Goal: Information Seeking & Learning: Understand process/instructions

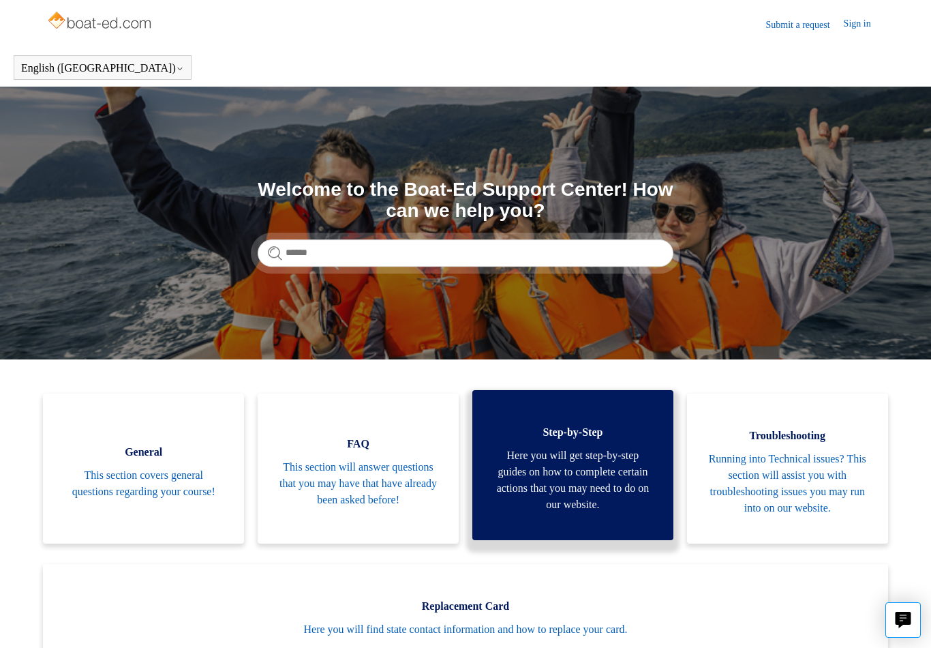
click at [580, 490] on span "Here you will get step-by-step guides on how to complete certain actions that y…" at bounding box center [573, 479] width 160 height 65
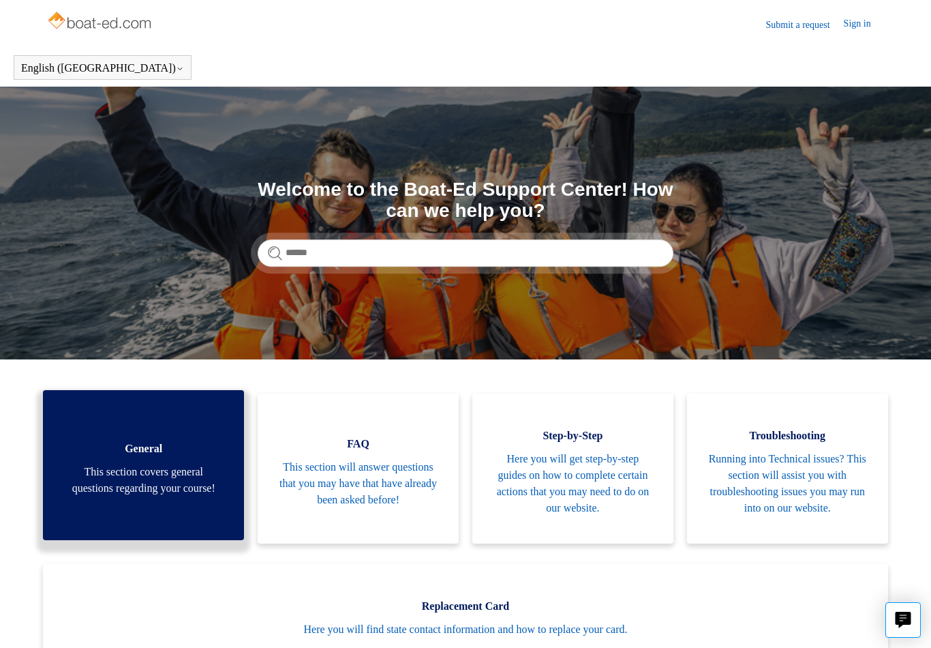
click at [136, 477] on span "This section covers general questions regarding your course!" at bounding box center [143, 480] width 160 height 33
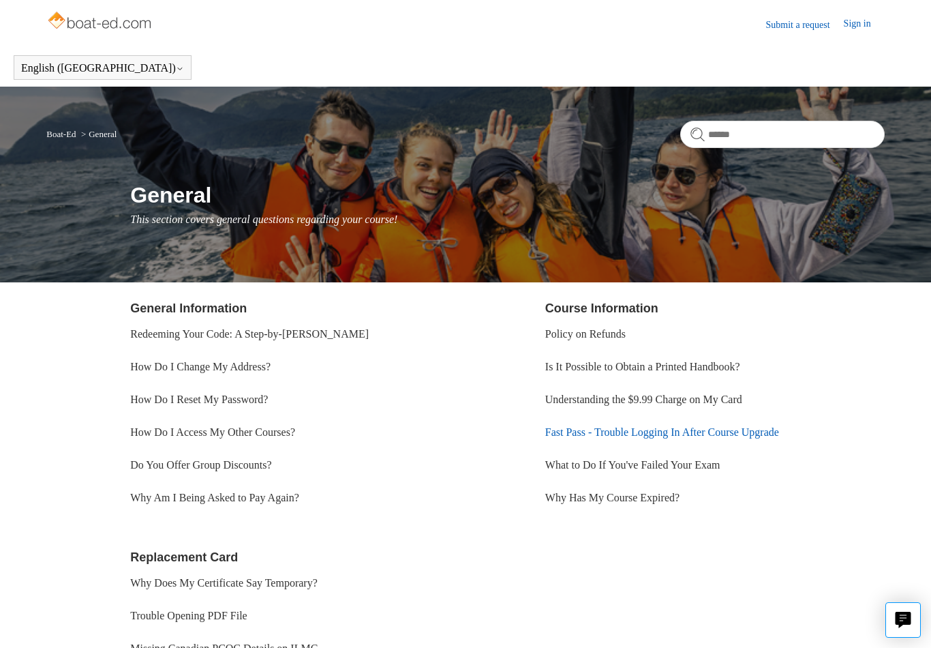
click at [669, 436] on link "Fast Pass - Trouble Logging In After Course Upgrade" at bounding box center [662, 432] width 234 height 12
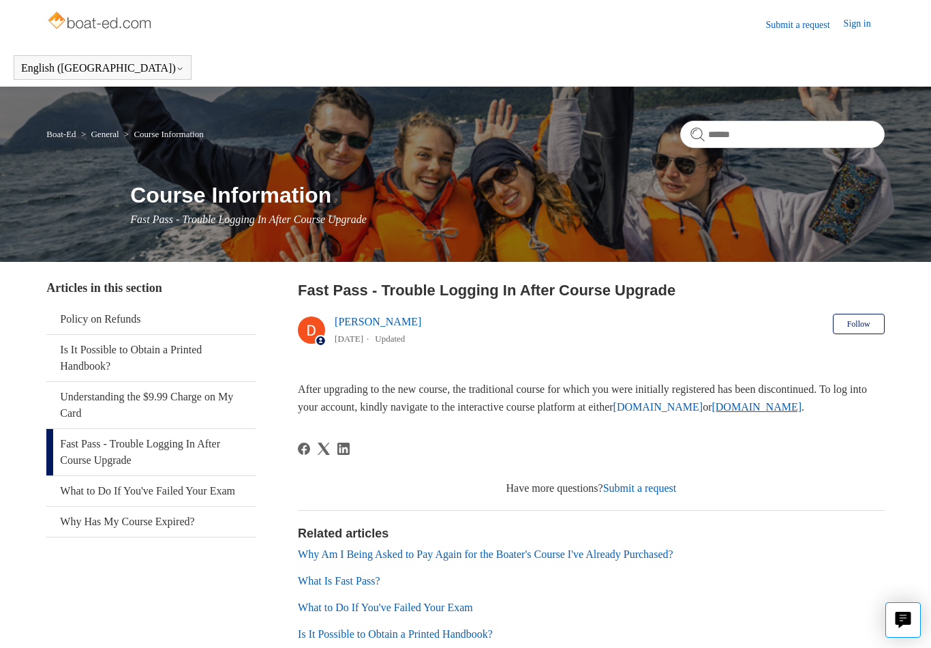
click at [802, 409] on link "ilearntohunt.com" at bounding box center [757, 407] width 90 height 12
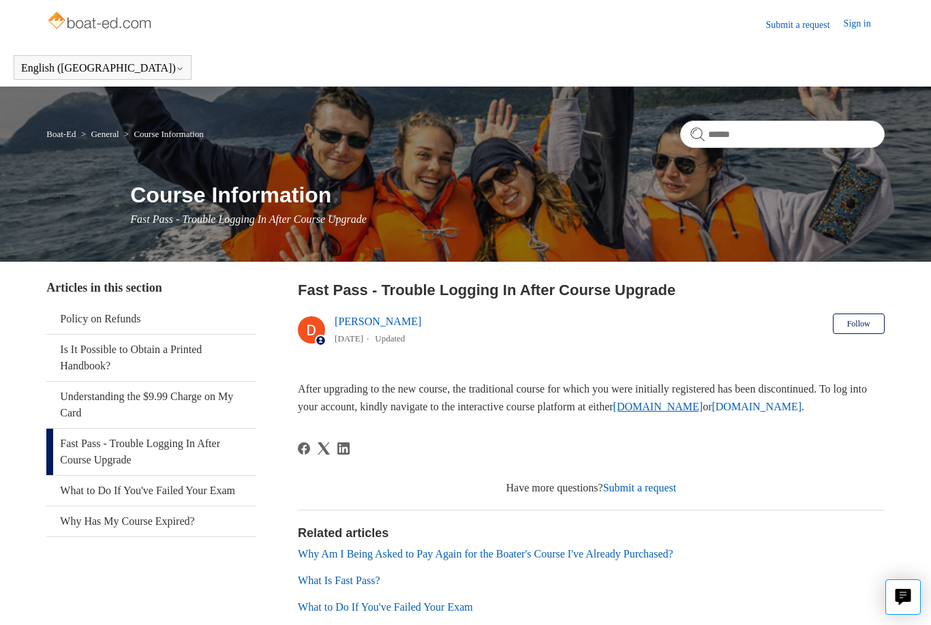
click at [704, 410] on link "ilearntoboat.com" at bounding box center [659, 407] width 90 height 12
